Goal: Task Accomplishment & Management: Use online tool/utility

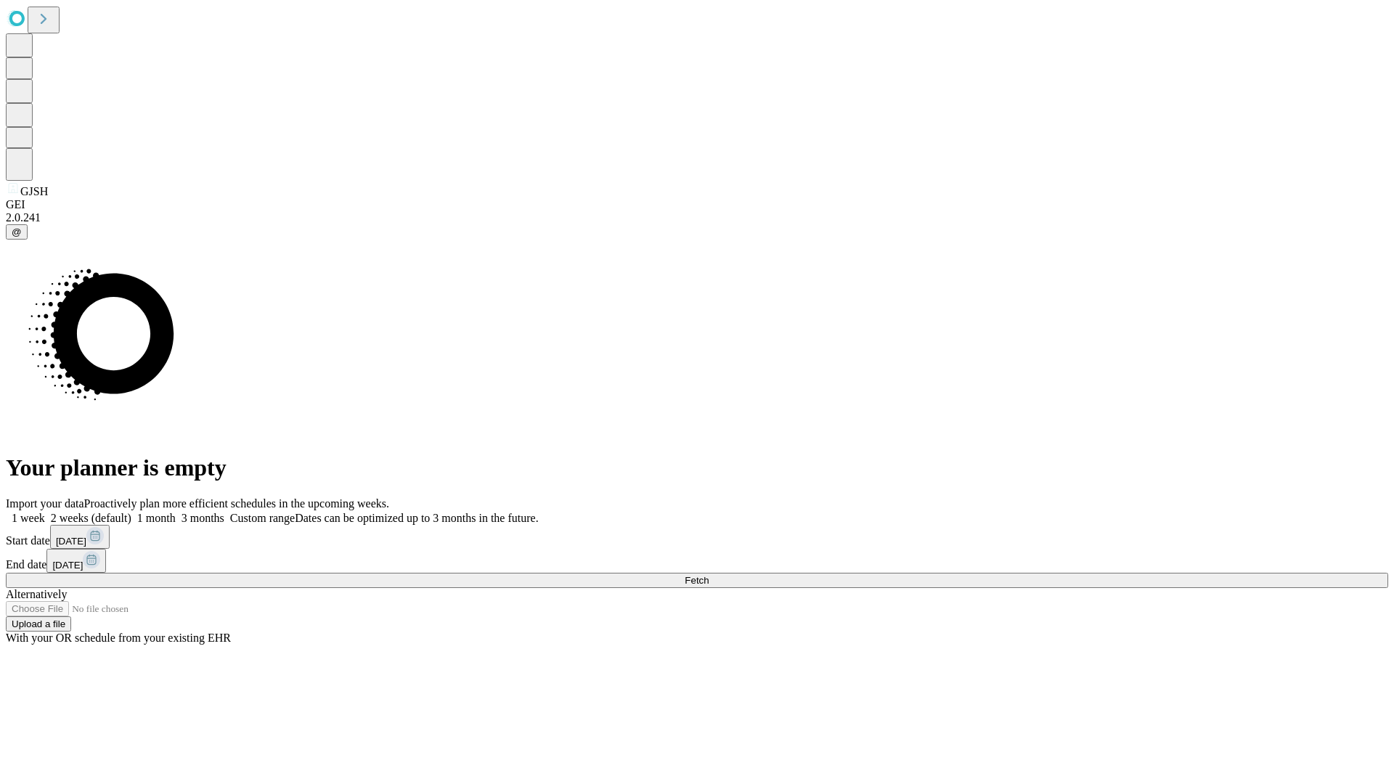
click at [709, 575] on span "Fetch" at bounding box center [697, 580] width 24 height 11
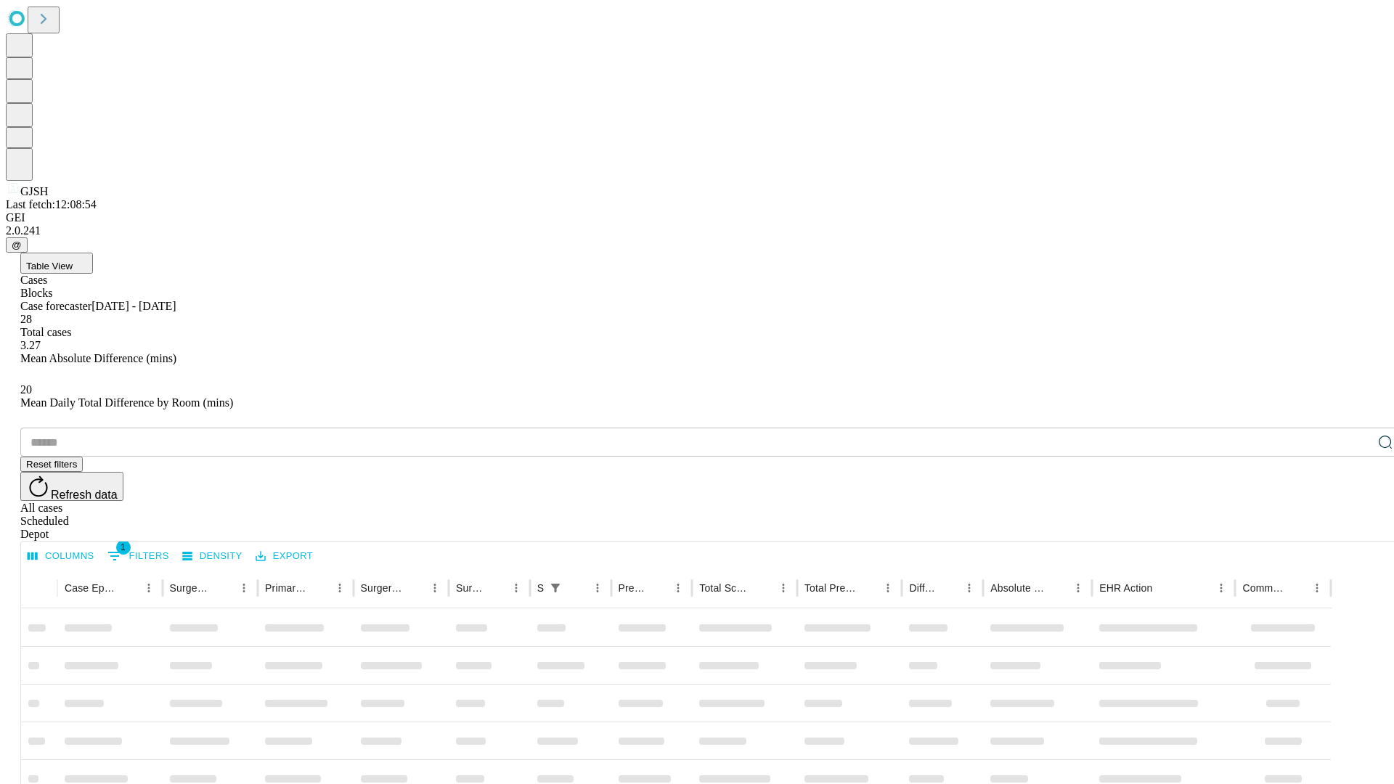
click at [1357, 528] on div "Depot" at bounding box center [711, 534] width 1383 height 13
